Goal: Information Seeking & Learning: Learn about a topic

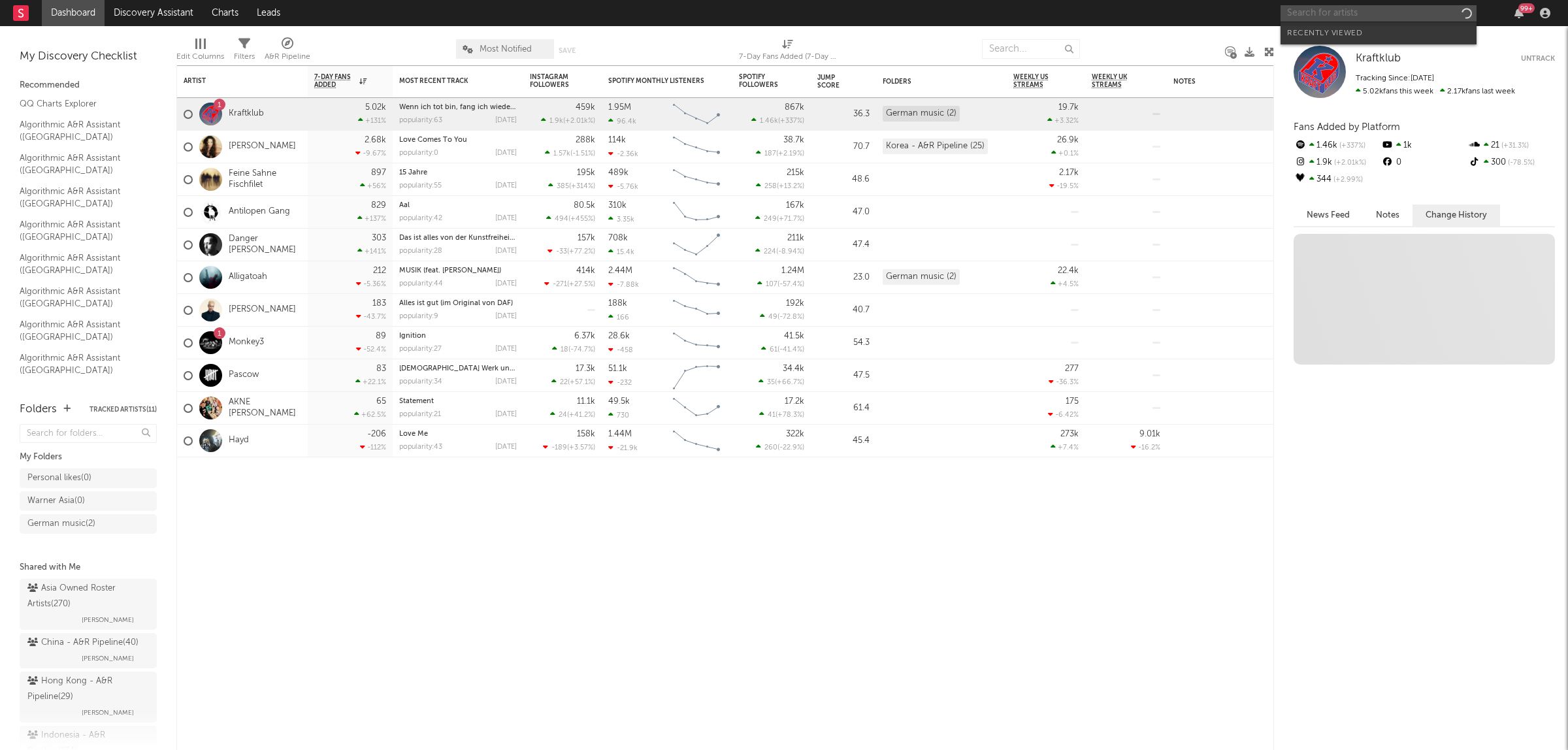
click at [1320, 13] on input "text" at bounding box center [1378, 12] width 196 height 16
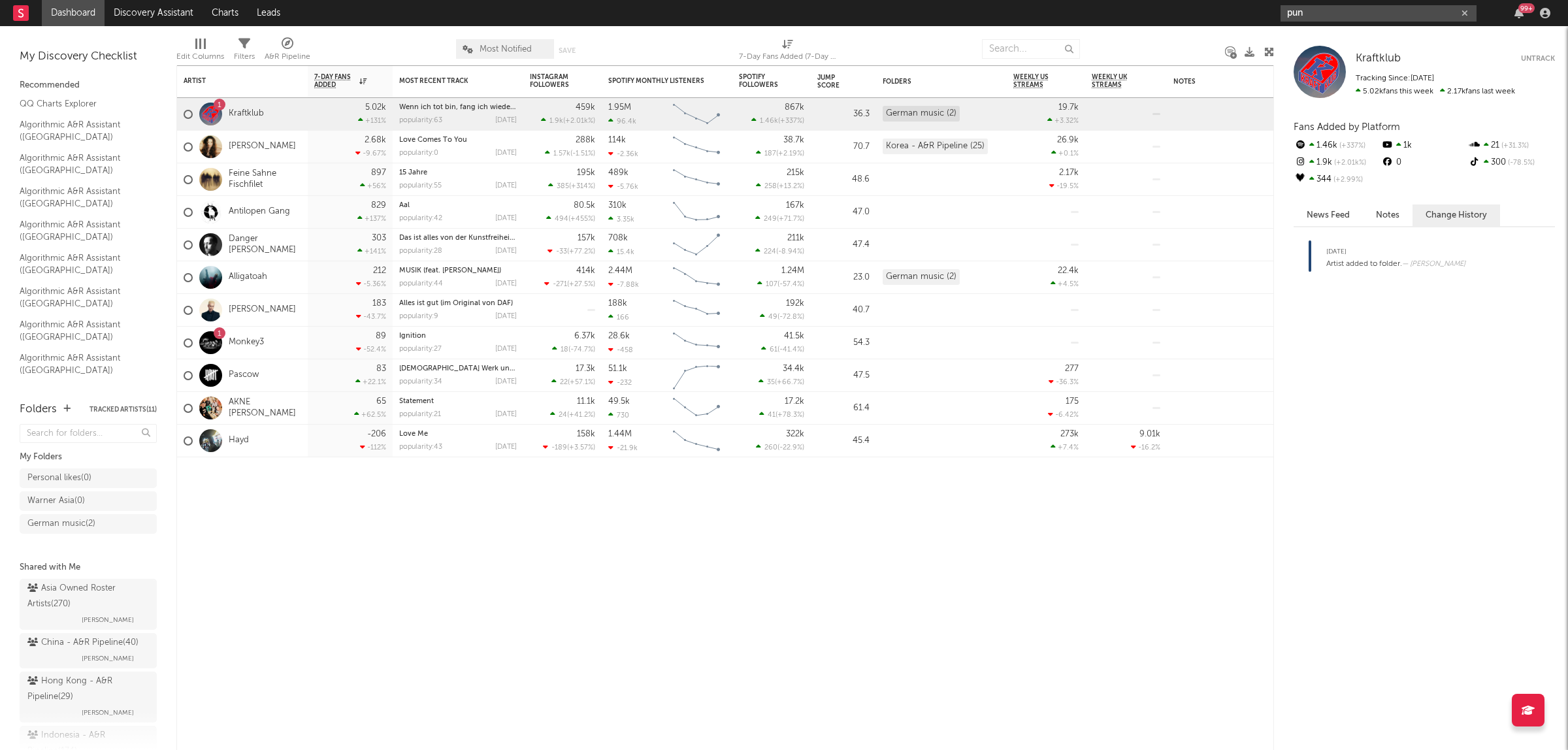
click at [1310, 11] on input "pun" at bounding box center [1378, 12] width 196 height 16
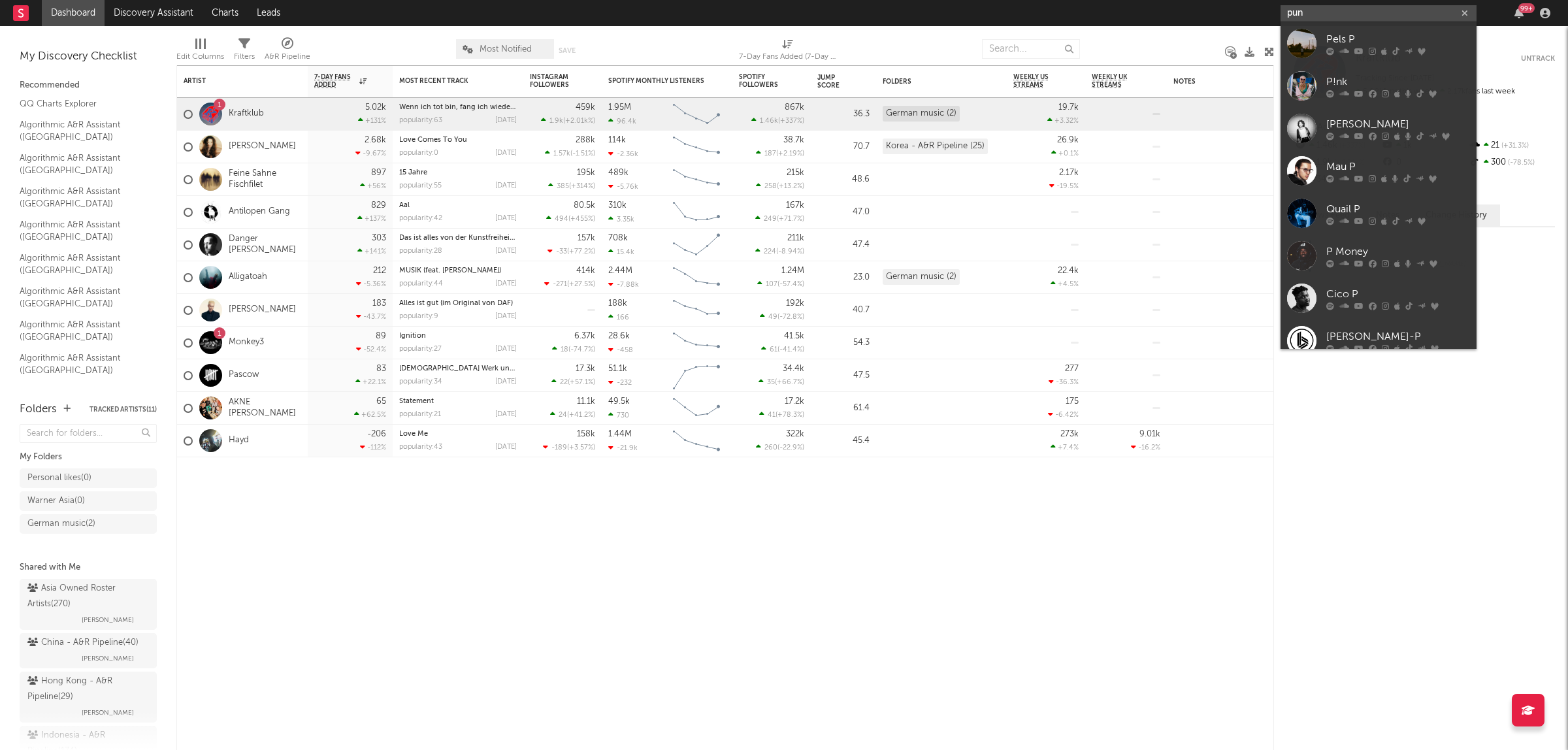
drag, startPoint x: 1312, startPoint y: 13, endPoint x: 1288, endPoint y: 18, distance: 24.5
click at [1288, 18] on input "pun" at bounding box center [1378, 12] width 196 height 16
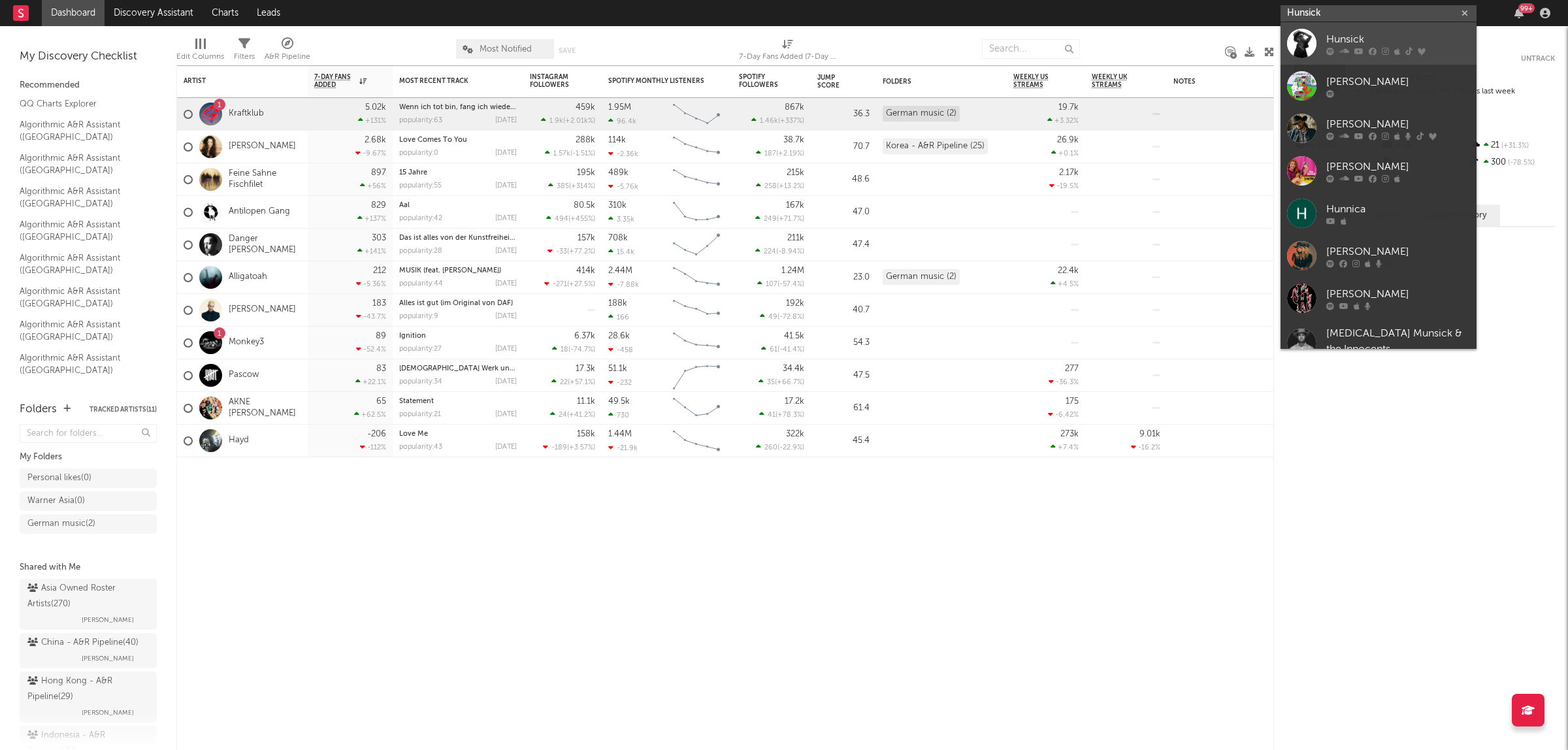
type input "Hunsick"
click at [1343, 38] on div "Hunsick" at bounding box center [1398, 39] width 144 height 15
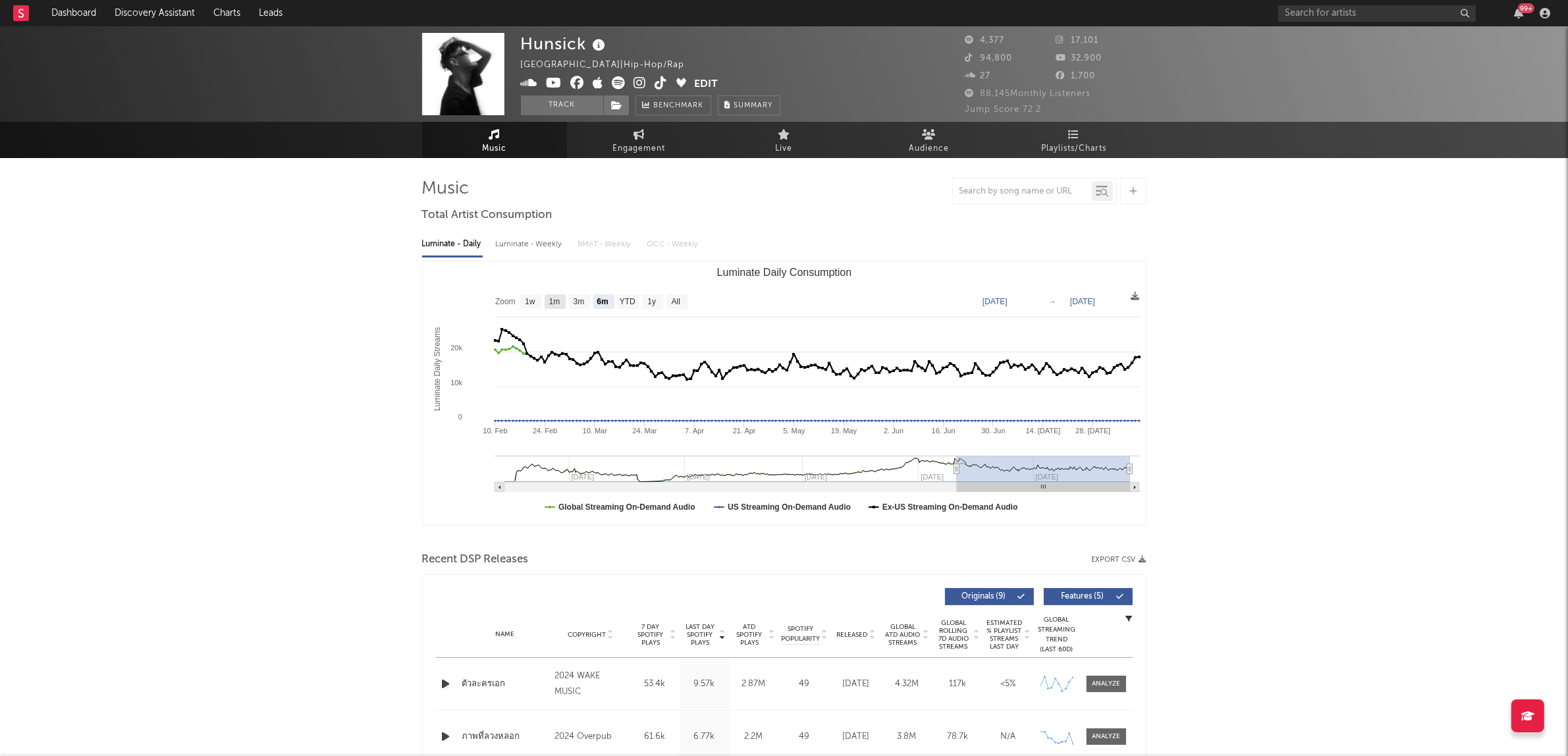
click at [556, 306] on text "1m" at bounding box center [555, 302] width 12 height 10
select select "1m"
type input "[DATE]"
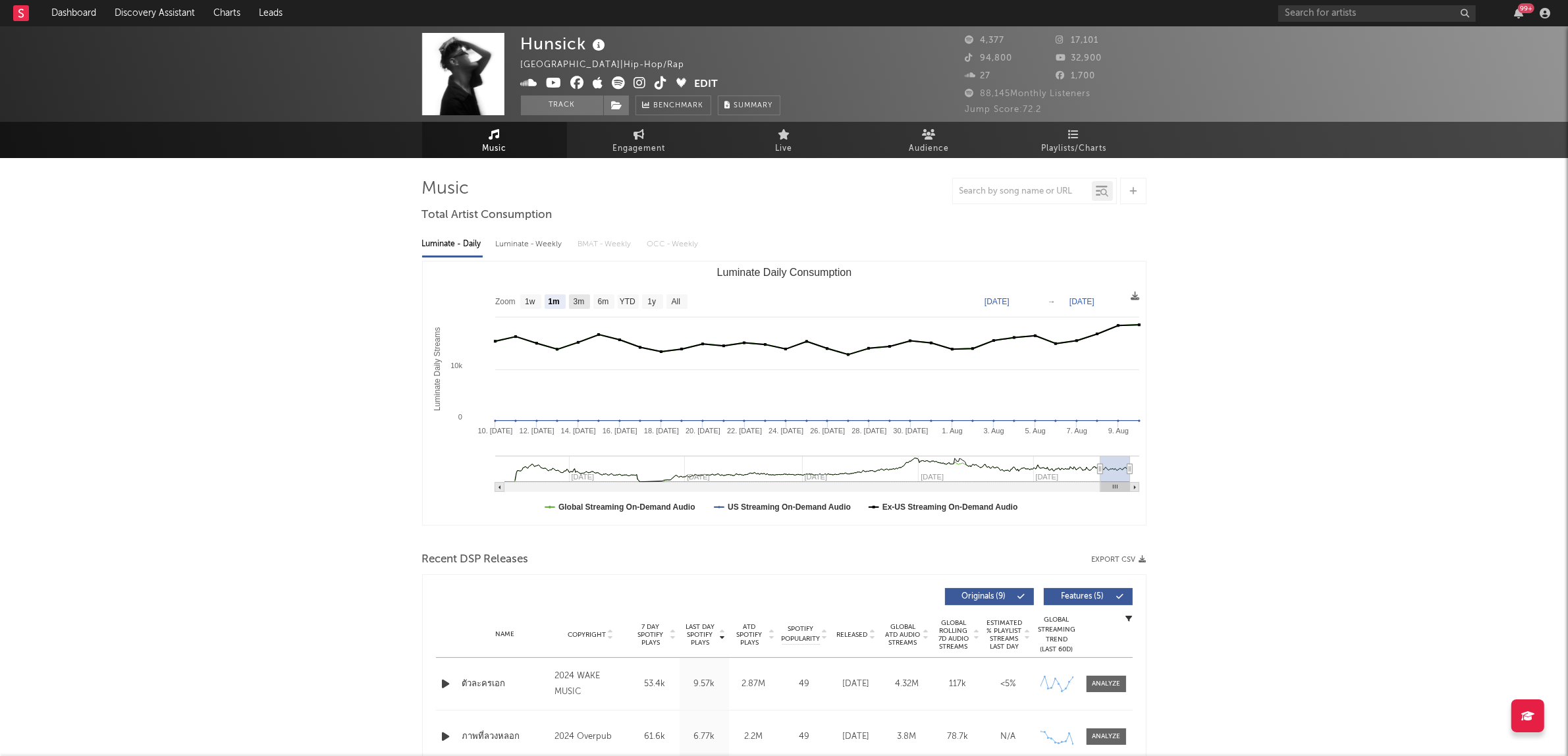
click at [580, 303] on text "3m" at bounding box center [579, 302] width 12 height 10
select select "3m"
type input "[DATE]"
